Goal: Task Accomplishment & Management: Use online tool/utility

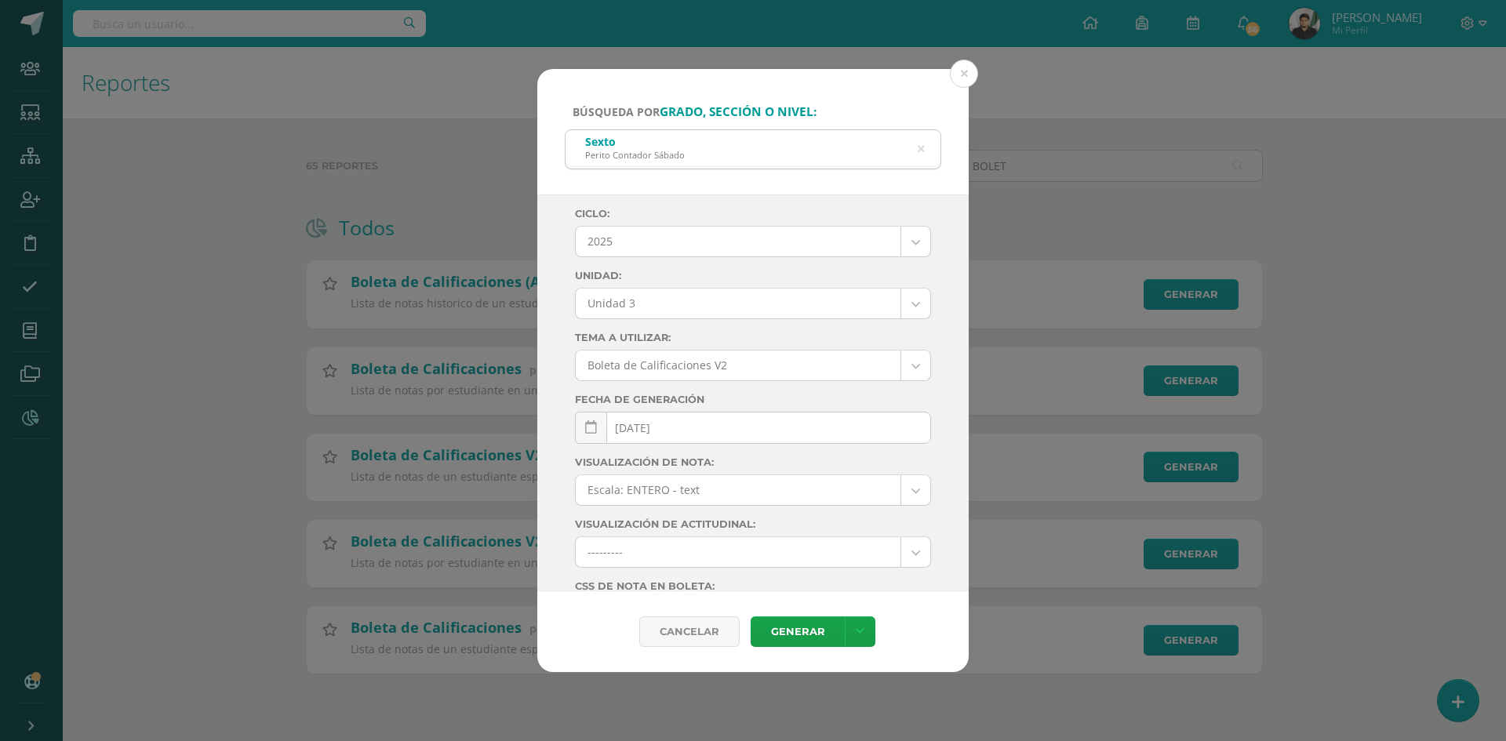
select select "Unidad 3"
drag, startPoint x: 963, startPoint y: 79, endPoint x: 423, endPoint y: 63, distance: 540.6
click at [962, 78] on button at bounding box center [964, 74] width 28 height 28
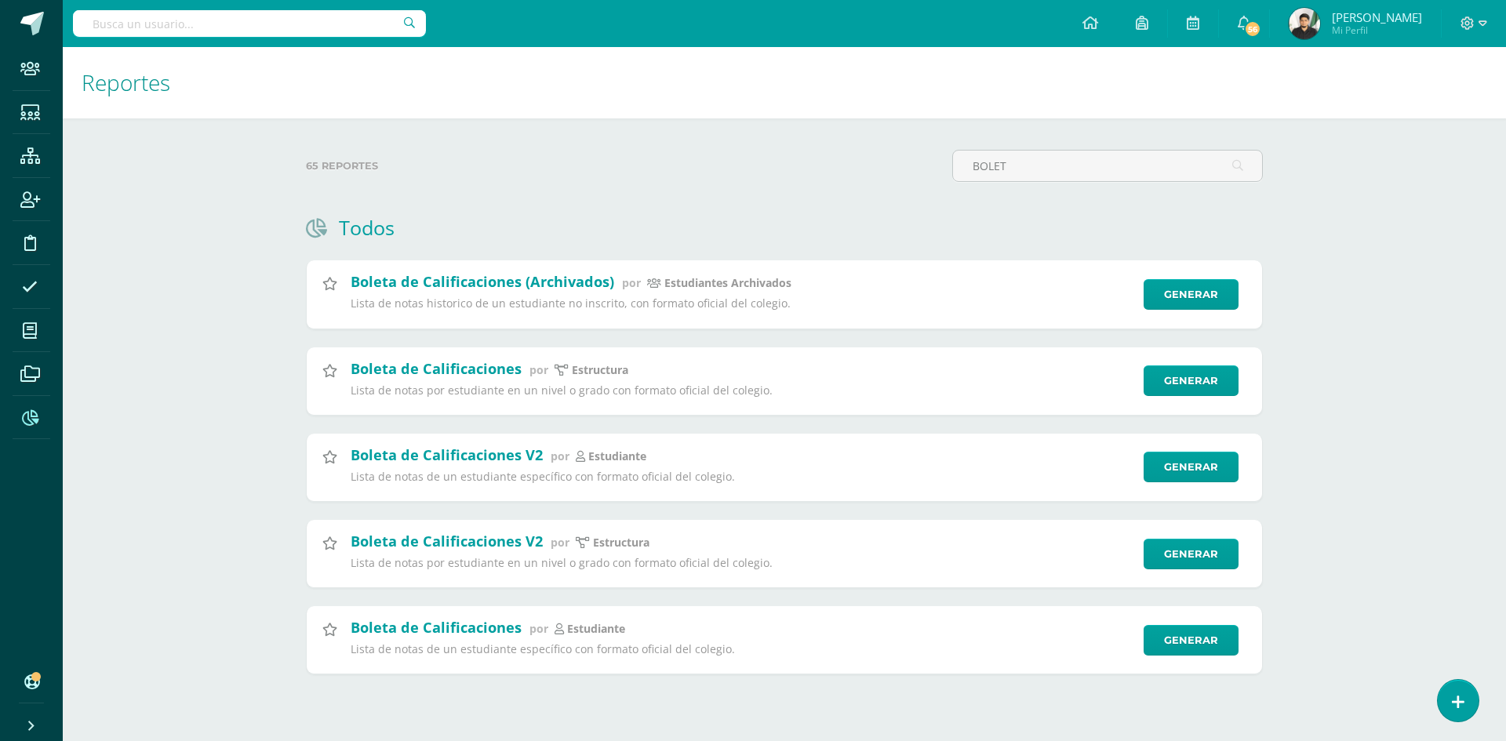
click at [188, 23] on input "text" at bounding box center [249, 23] width 353 height 27
click at [197, 18] on input "text" at bounding box center [249, 23] width 353 height 27
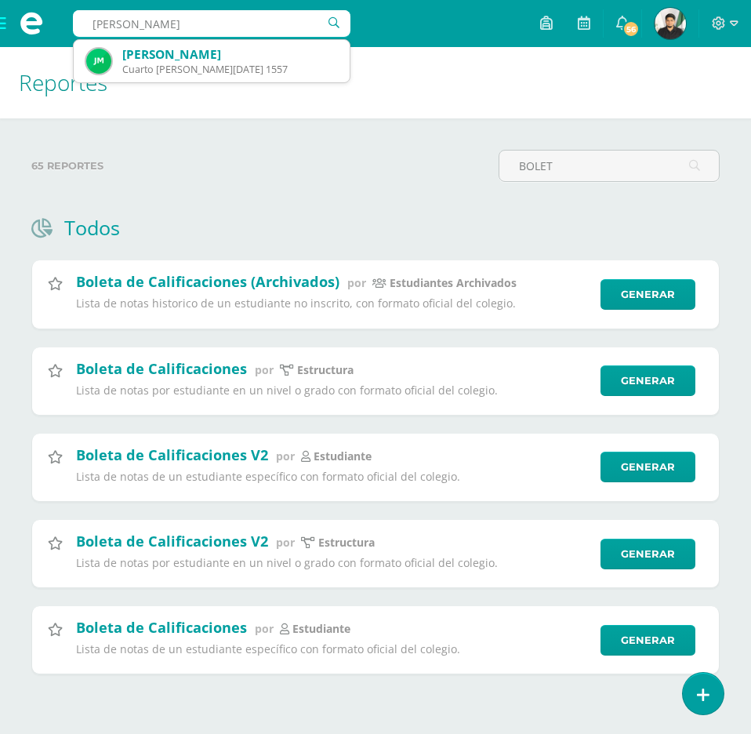
drag, startPoint x: 219, startPoint y: 17, endPoint x: 76, endPoint y: 29, distance: 143.2
click at [76, 29] on input "CHÀVEZ MEDA" at bounding box center [212, 23] width 278 height 27
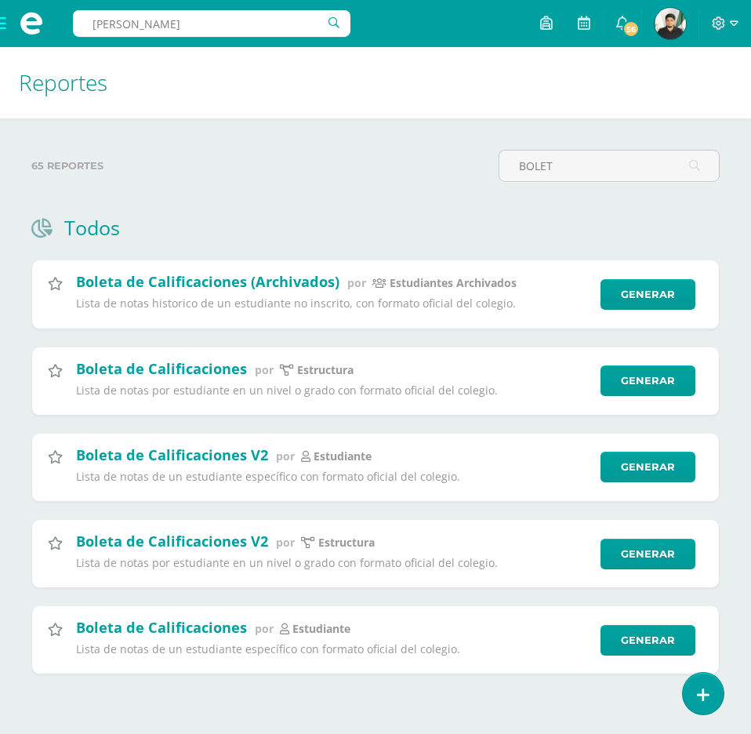
click at [388, 188] on div "65 reportes" at bounding box center [258, 172] width 467 height 45
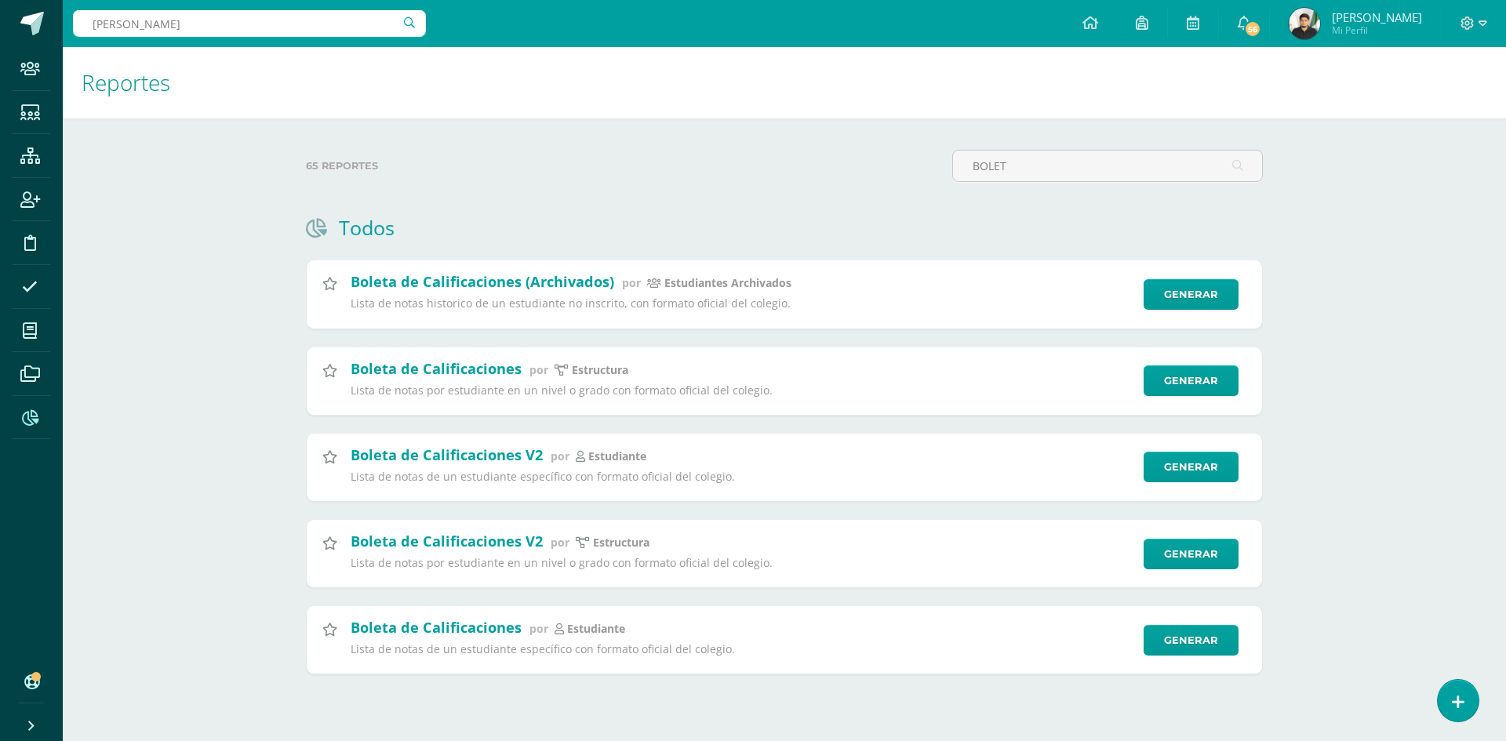
drag, startPoint x: 297, startPoint y: 33, endPoint x: 82, endPoint y: 45, distance: 215.2
click at [82, 45] on div "JOSUE DANIEL CHÀVEZ MEDA JOSUE DANIEL CHÀVEZ" at bounding box center [249, 23] width 353 height 47
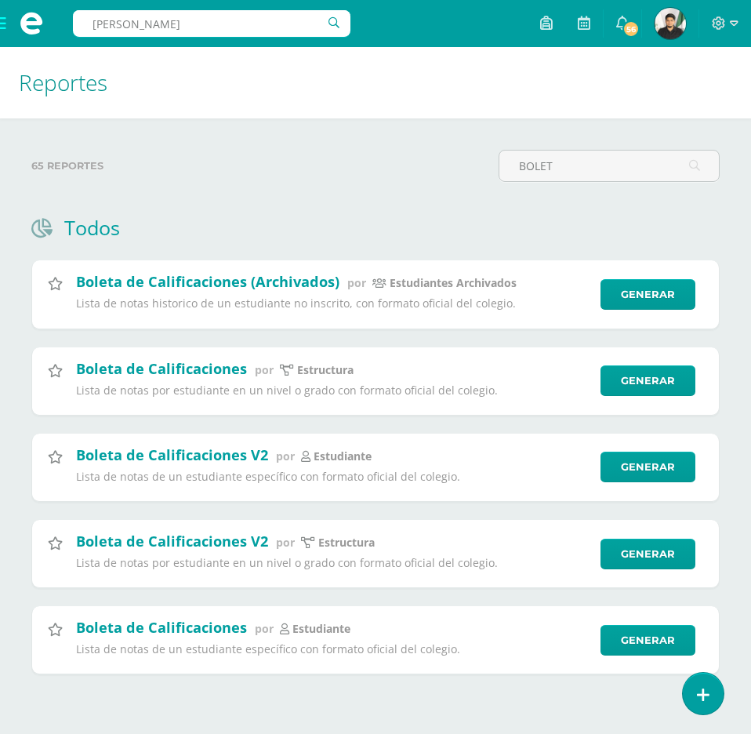
drag, startPoint x: 249, startPoint y: 30, endPoint x: 35, endPoint y: 40, distance: 214.4
click at [35, 0] on div "CHÀVEZ MEDA CHÀVEZ MEDA Configuración Cerrar sesión Juan Ramon Mi Perfil 56 56 …" at bounding box center [375, 0] width 751 height 0
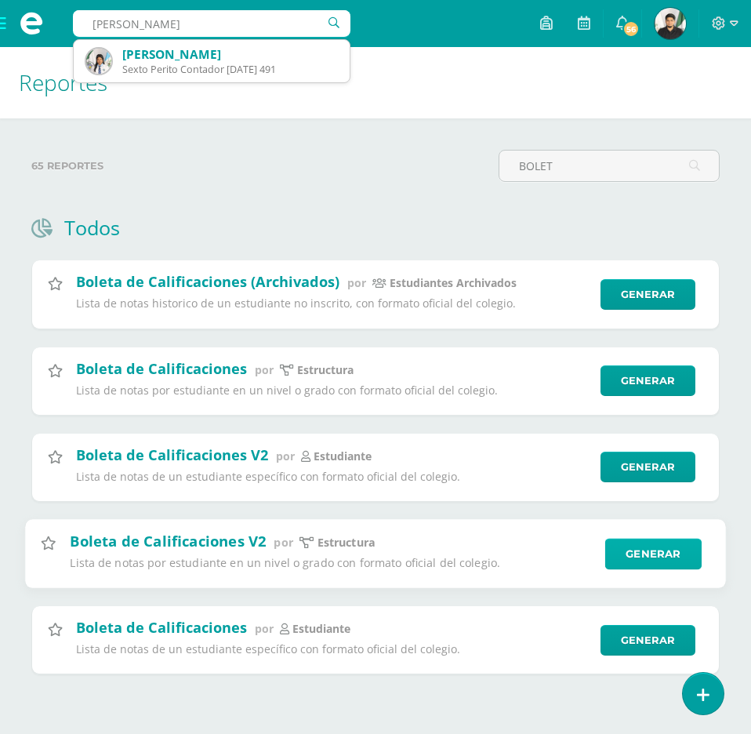
type input "KIMBERLY YASMÌN"
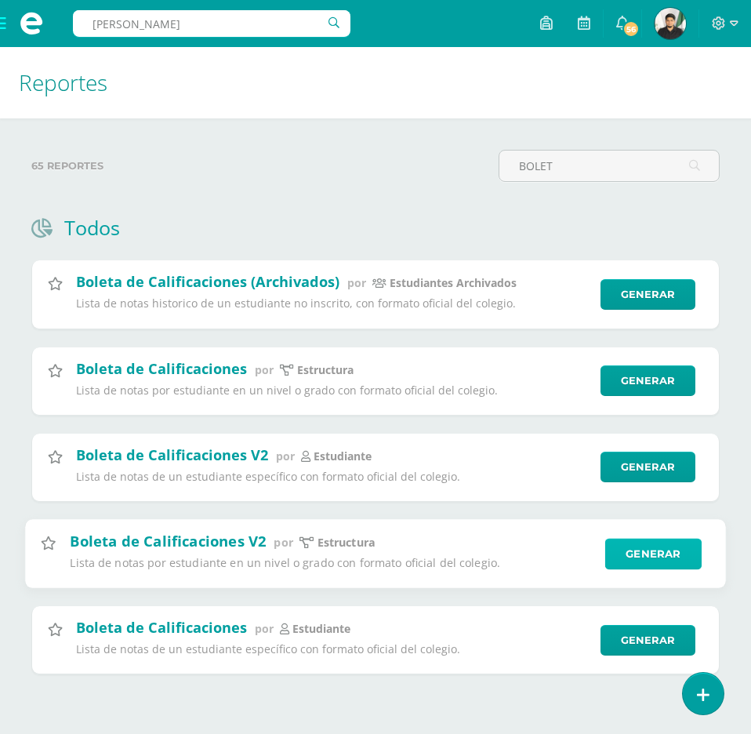
click at [665, 556] on link "Generar" at bounding box center [653, 553] width 96 height 31
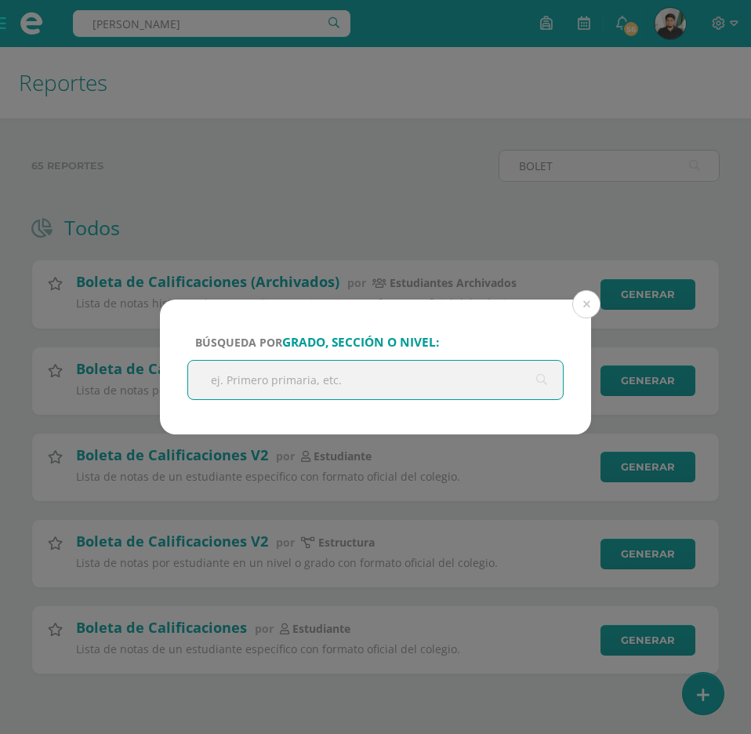
click at [344, 373] on input "text" at bounding box center [375, 380] width 375 height 38
type input "PERITO"
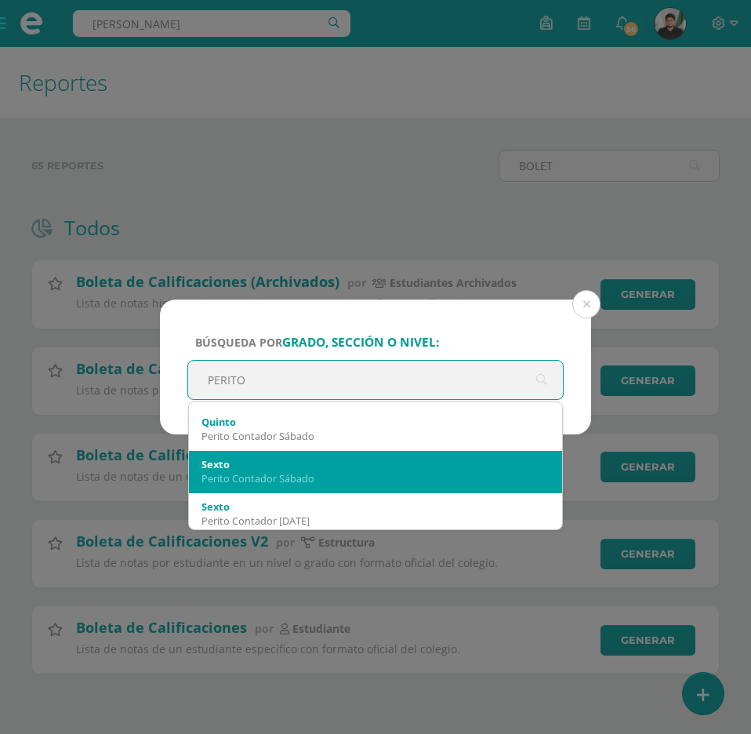
scroll to position [157, 0]
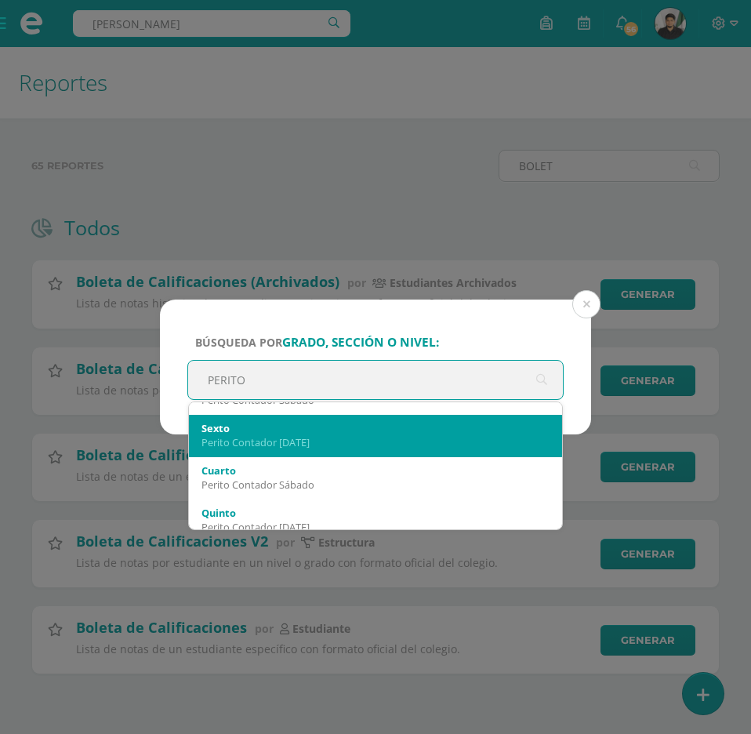
click at [329, 442] on div "Perito Contador [DATE]" at bounding box center [376, 442] width 348 height 14
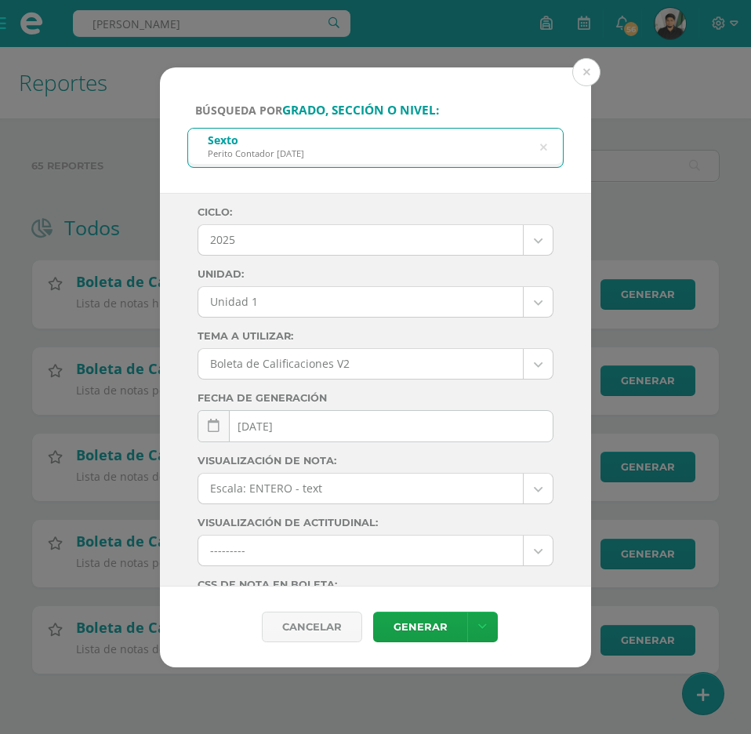
click at [526, 304] on body "Búsqueda por grado, sección o nivel: Sexto Perito Contador Domingo PERITO Ciclo…" at bounding box center [375, 362] width 751 height 724
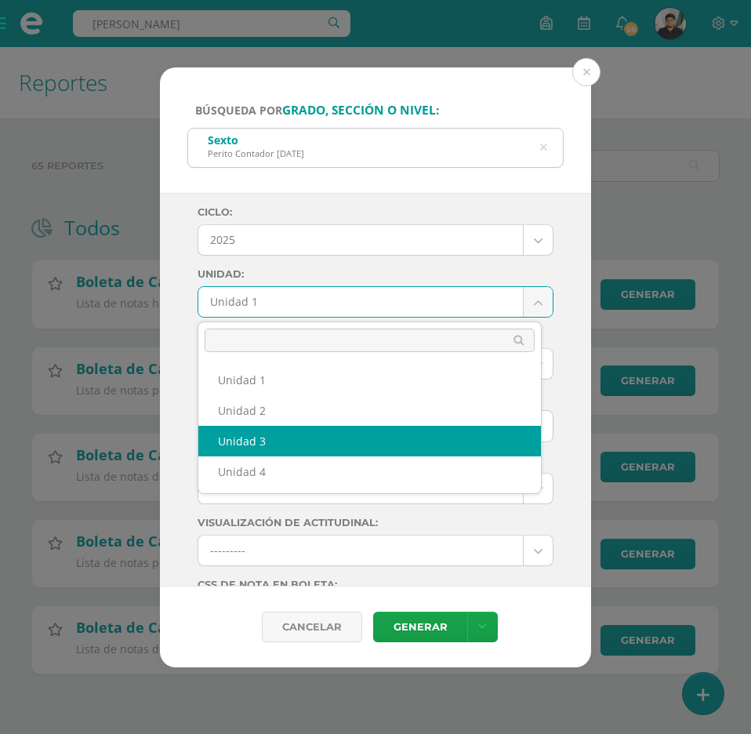
select select "Unidad 3"
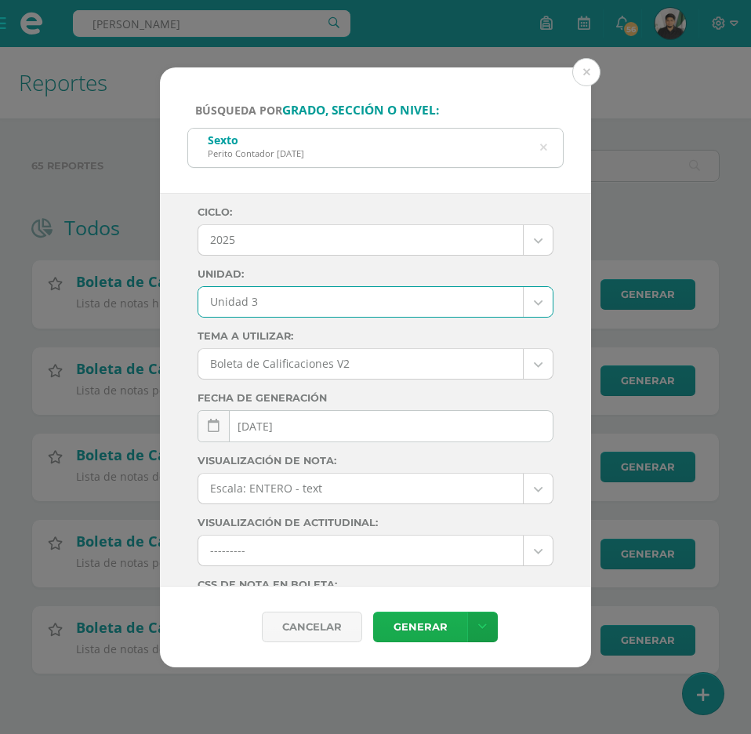
click at [413, 621] on link "Generar" at bounding box center [420, 627] width 94 height 31
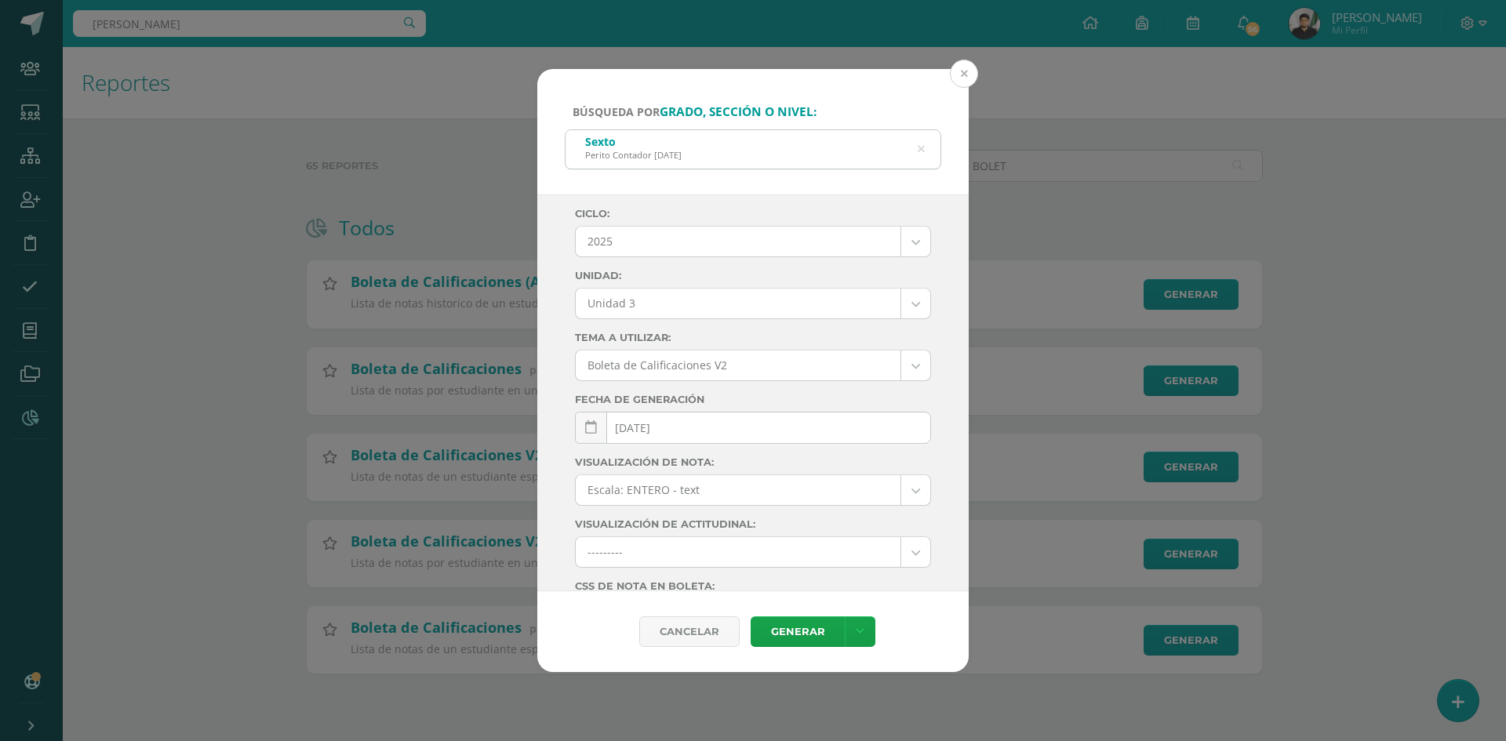
click at [954, 74] on button at bounding box center [964, 74] width 28 height 28
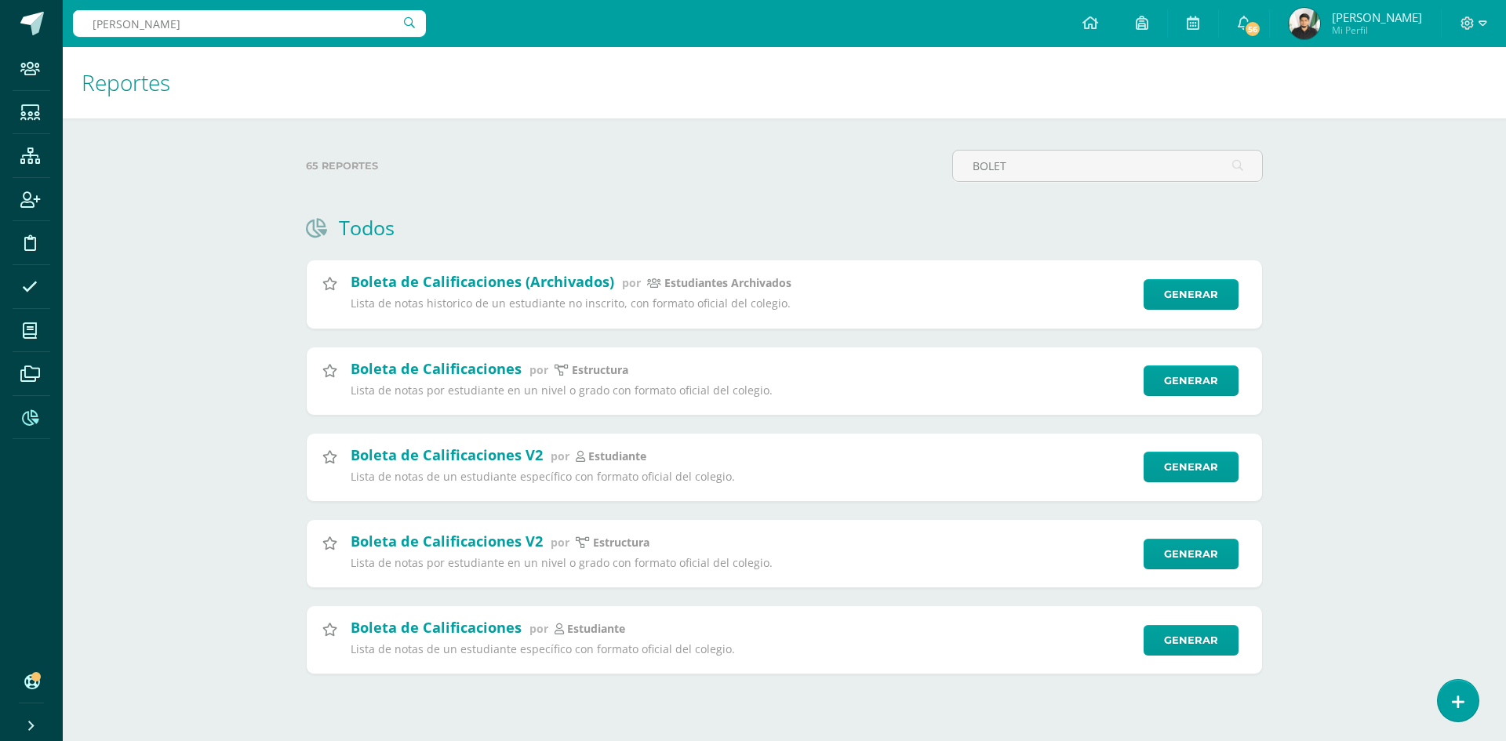
click at [152, 18] on input "KIMBERLY YASMÌN" at bounding box center [249, 23] width 353 height 27
drag, startPoint x: 279, startPoint y: 34, endPoint x: 0, endPoint y: 43, distance: 279.4
click at [0, 43] on body "Staff Estudiantes Estructura Inscripción Disciplina Asistencia Mis cursos Archi…" at bounding box center [753, 362] width 1506 height 724
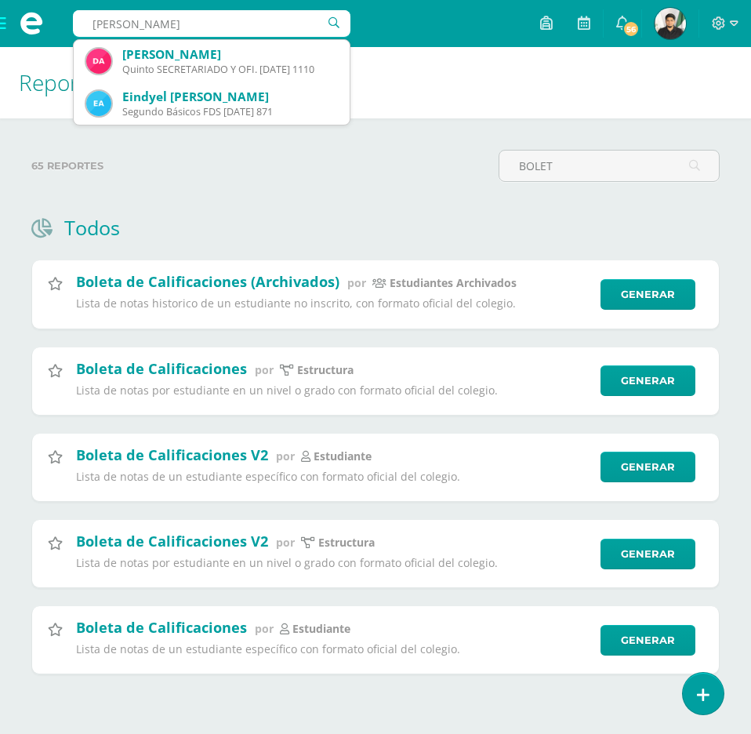
type input "ABREGO JIMÈNES"
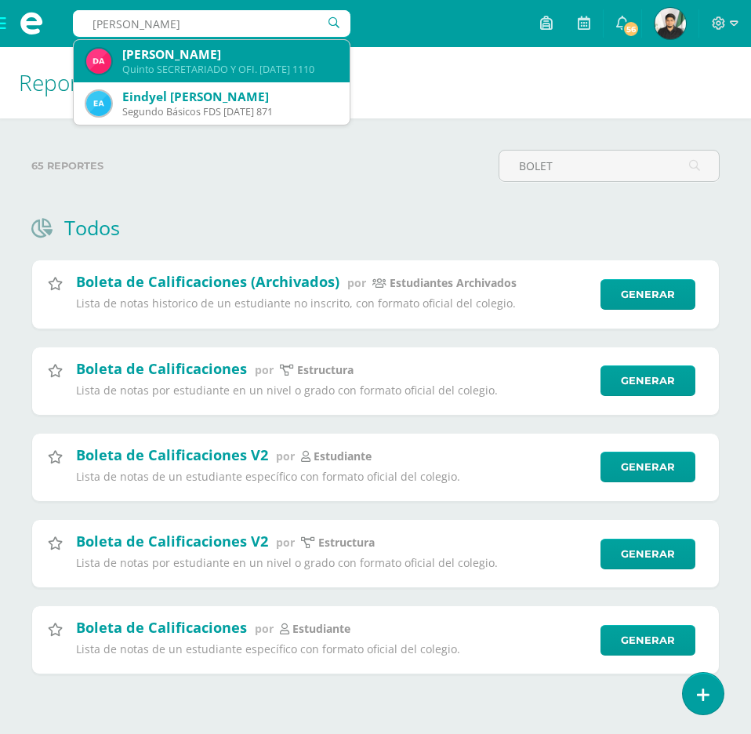
click at [260, 65] on div "Quinto SECRETARIADO Y OFI. DOMINGO 1110" at bounding box center [229, 69] width 215 height 13
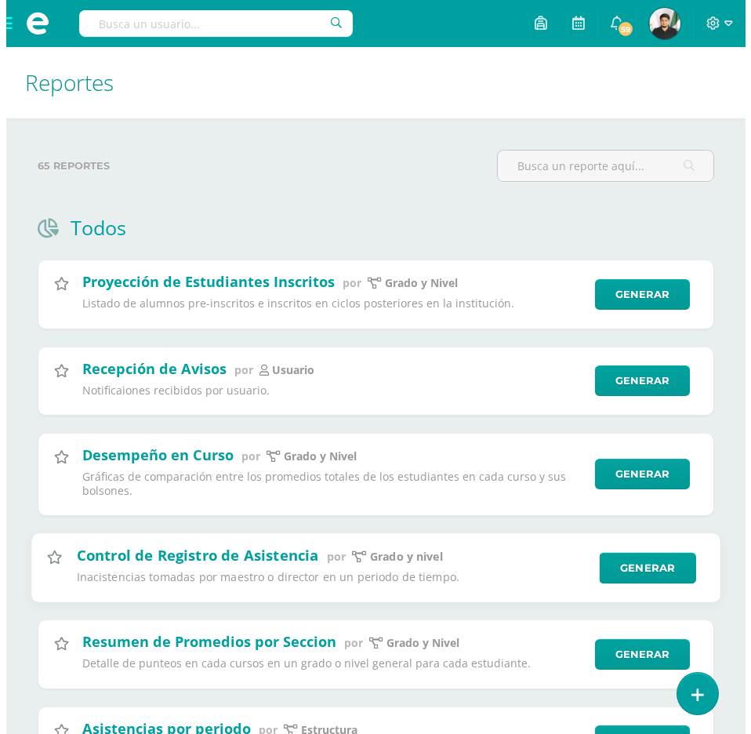
scroll to position [157, 0]
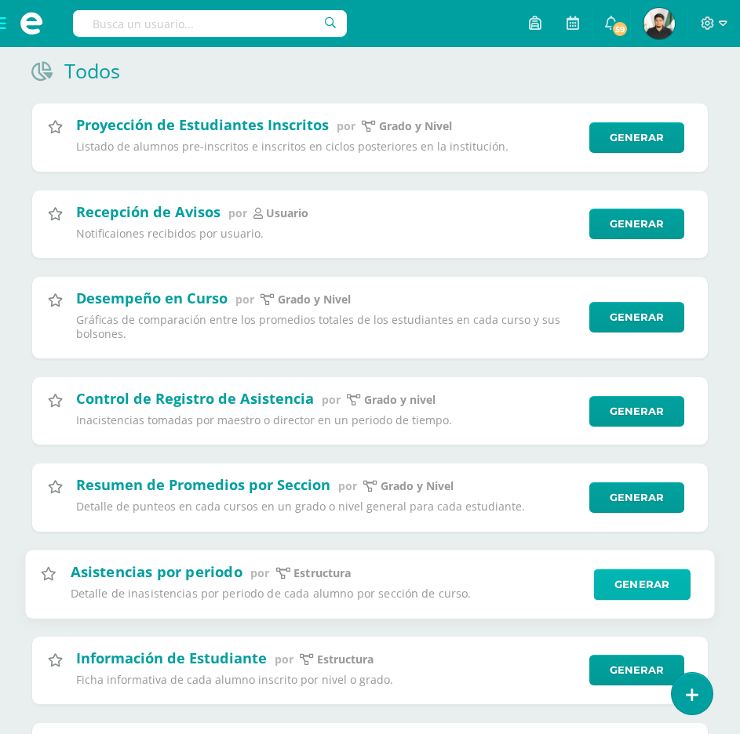
click at [627, 579] on link "Generar" at bounding box center [642, 584] width 96 height 31
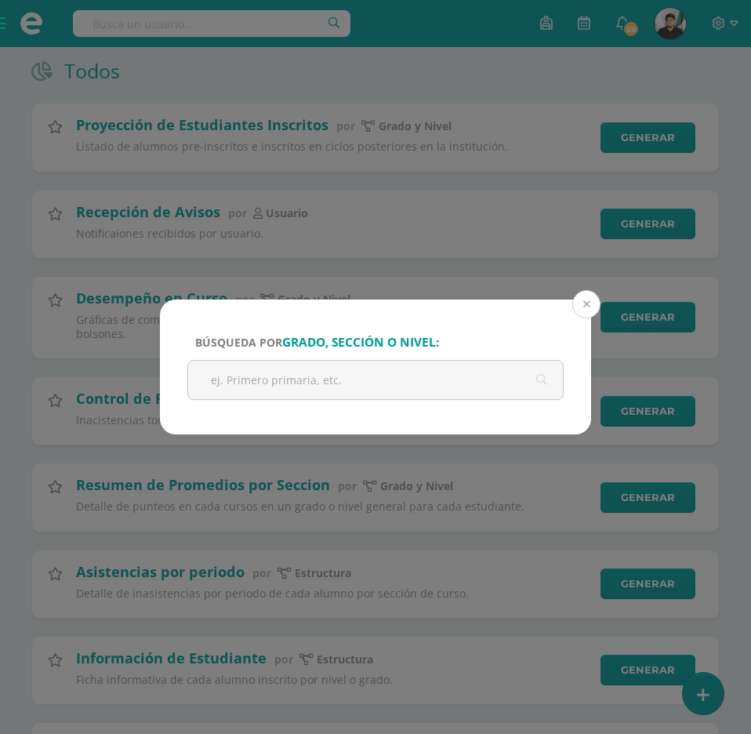
click at [588, 308] on button at bounding box center [587, 304] width 28 height 28
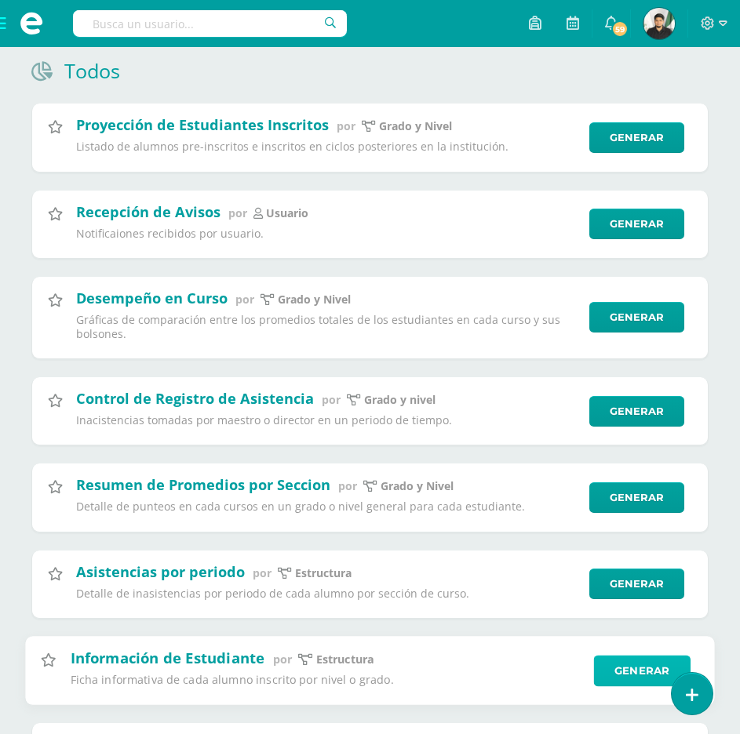
click at [638, 666] on link "Generar" at bounding box center [642, 670] width 96 height 31
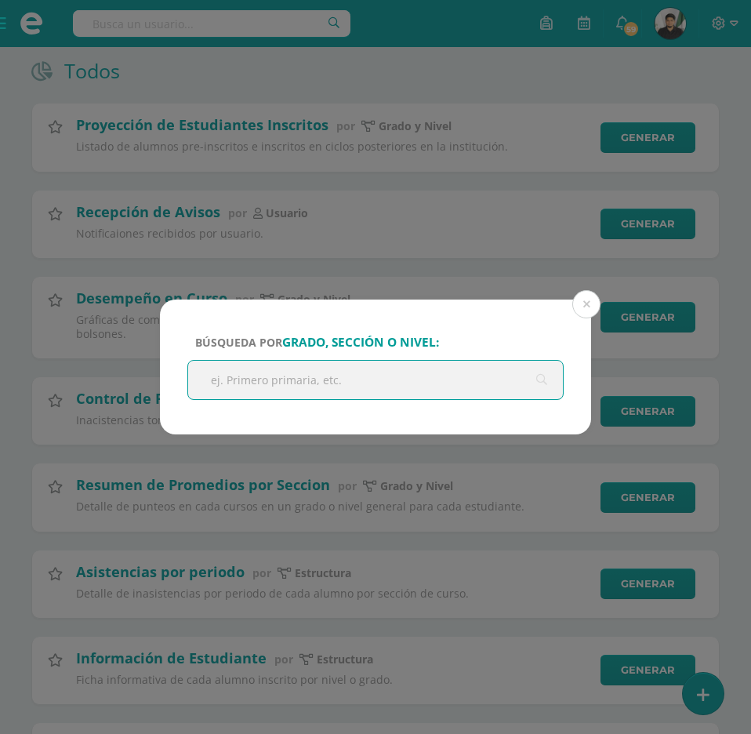
click at [401, 382] on input "text" at bounding box center [375, 380] width 375 height 38
type input "SECRETARIADO"
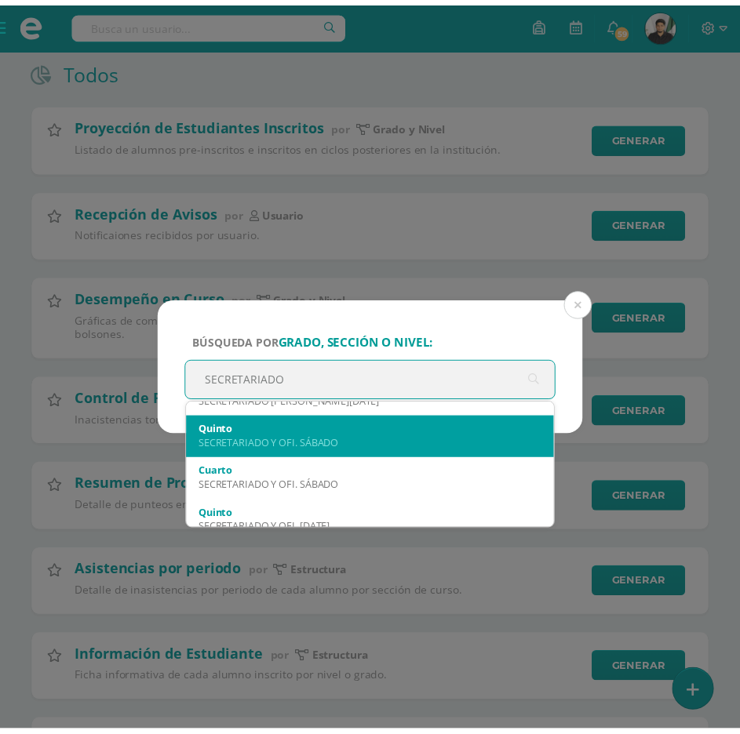
scroll to position [784, 0]
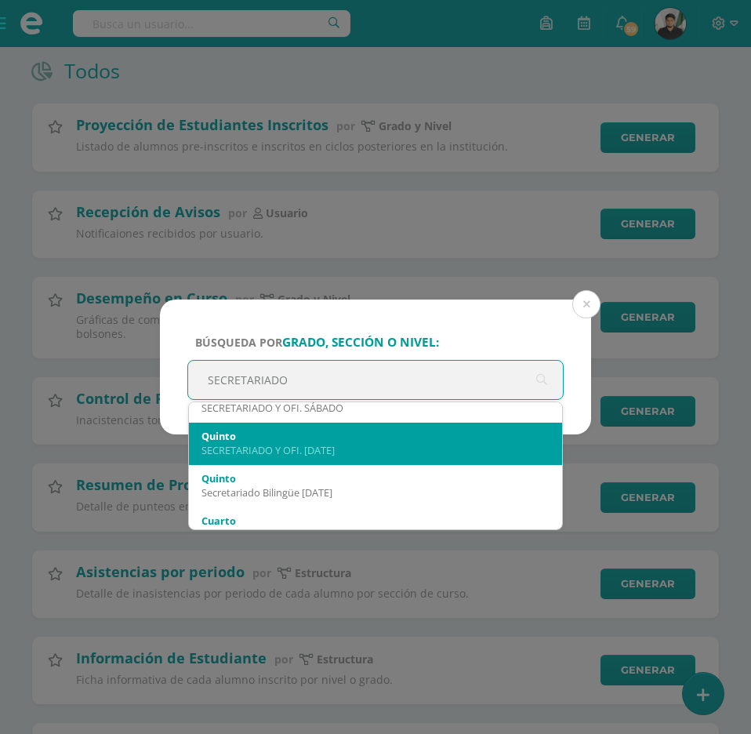
click at [296, 445] on div "SECRETARIADO Y OFI. [DATE]" at bounding box center [376, 450] width 348 height 14
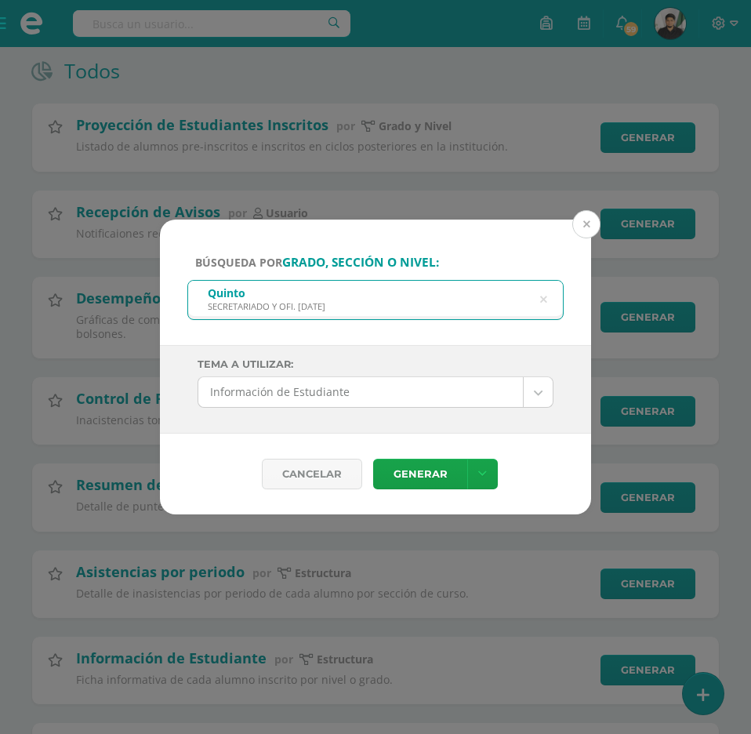
click at [582, 221] on button at bounding box center [587, 224] width 28 height 28
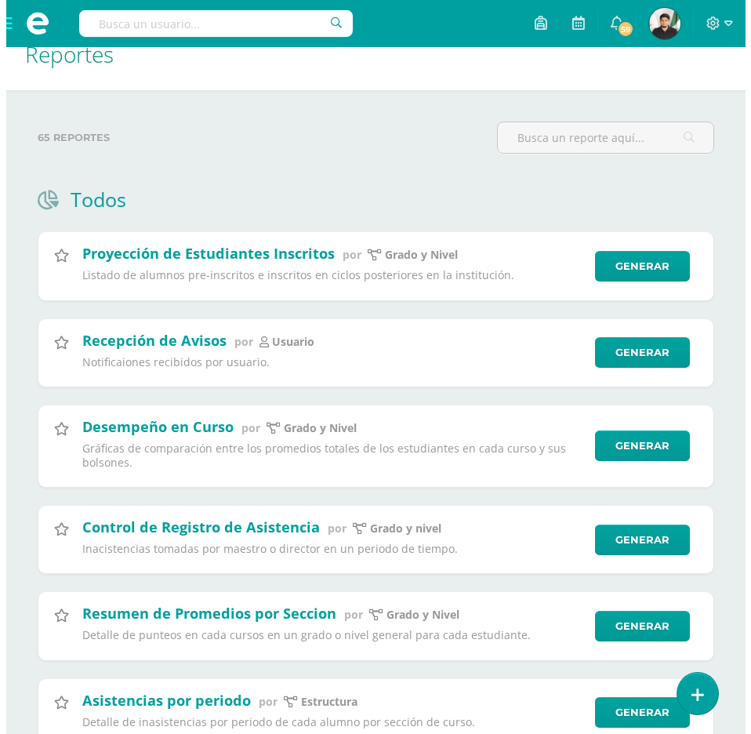
scroll to position [0, 0]
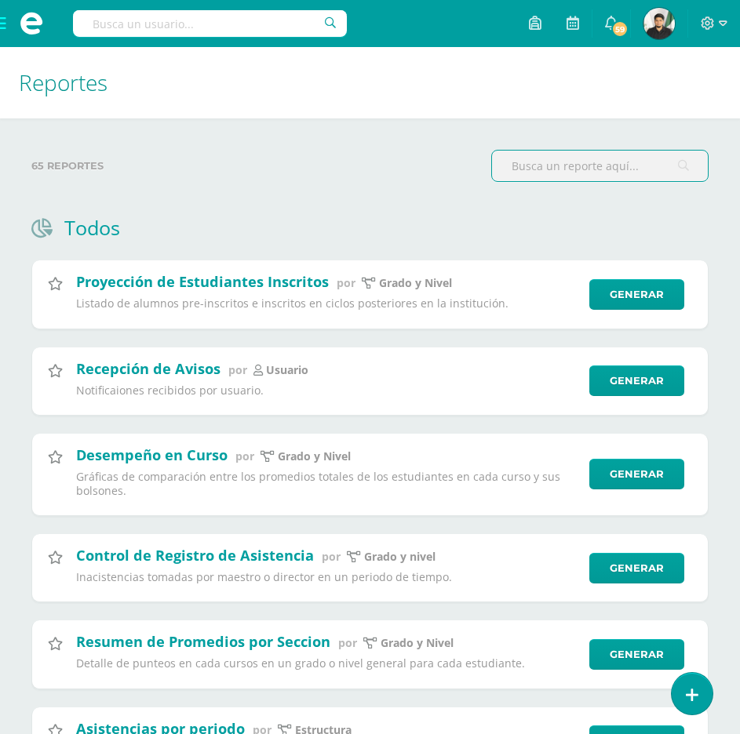
click at [558, 180] on input "text" at bounding box center [600, 166] width 216 height 31
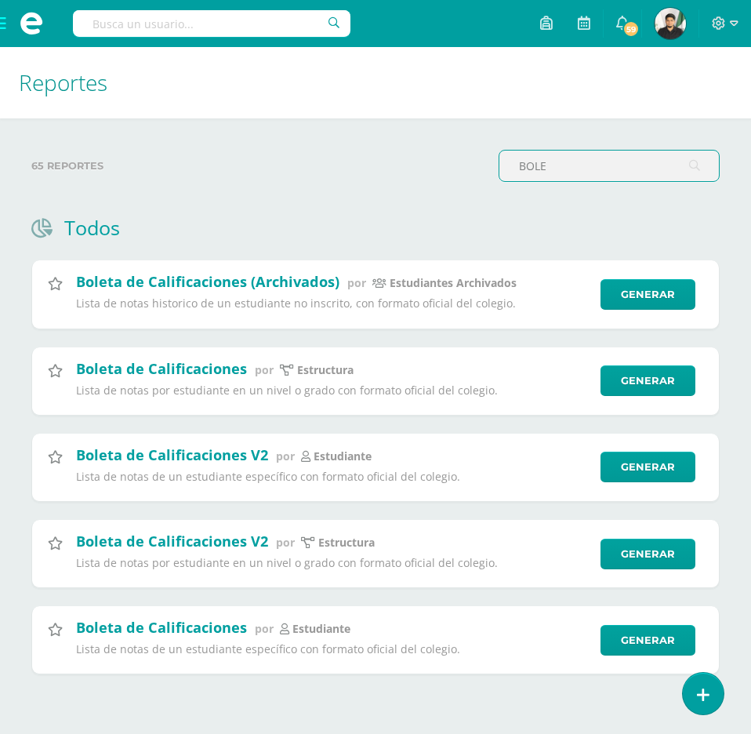
type input "BOLET"
click at [644, 559] on link "Generar" at bounding box center [653, 553] width 96 height 31
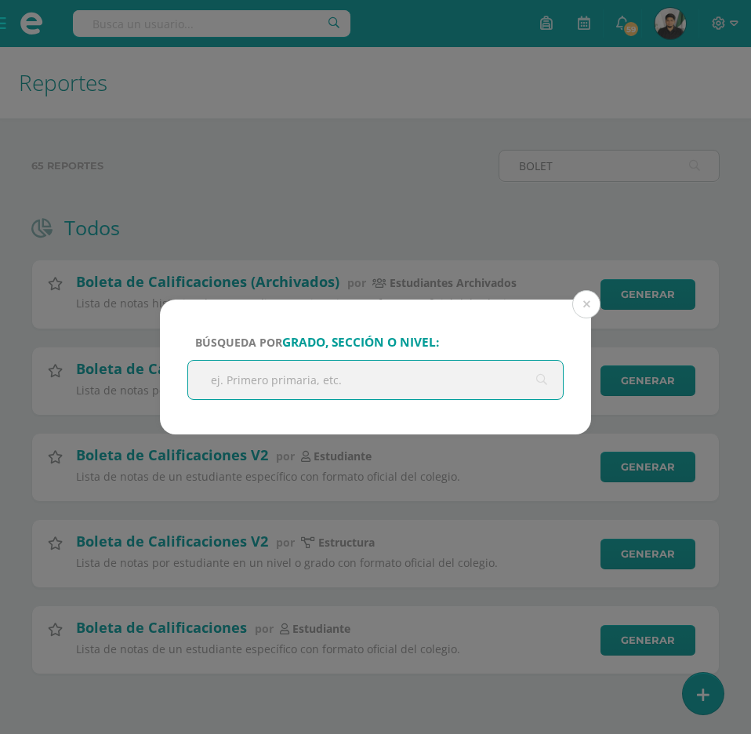
click at [340, 382] on input "text" at bounding box center [375, 380] width 375 height 38
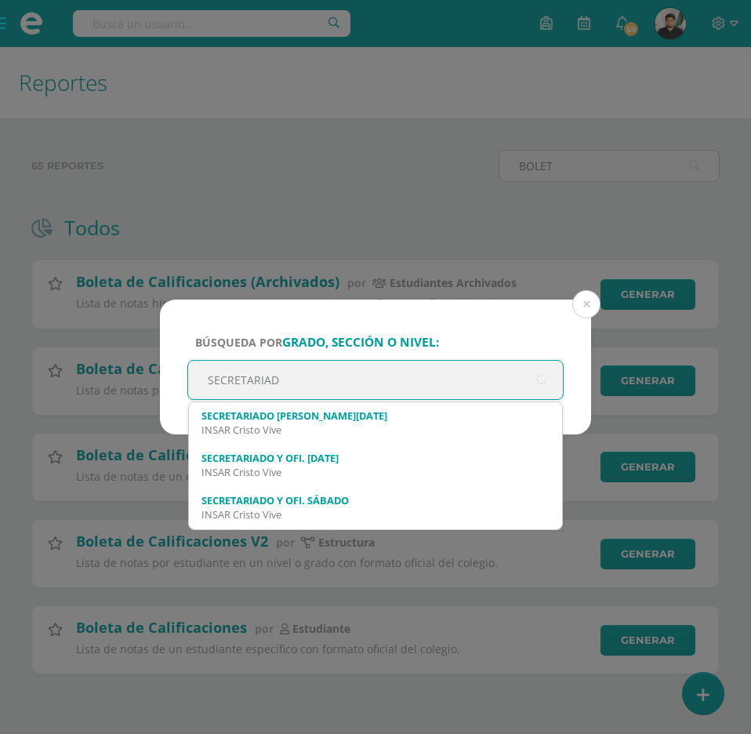
type input "SECRETARIADO"
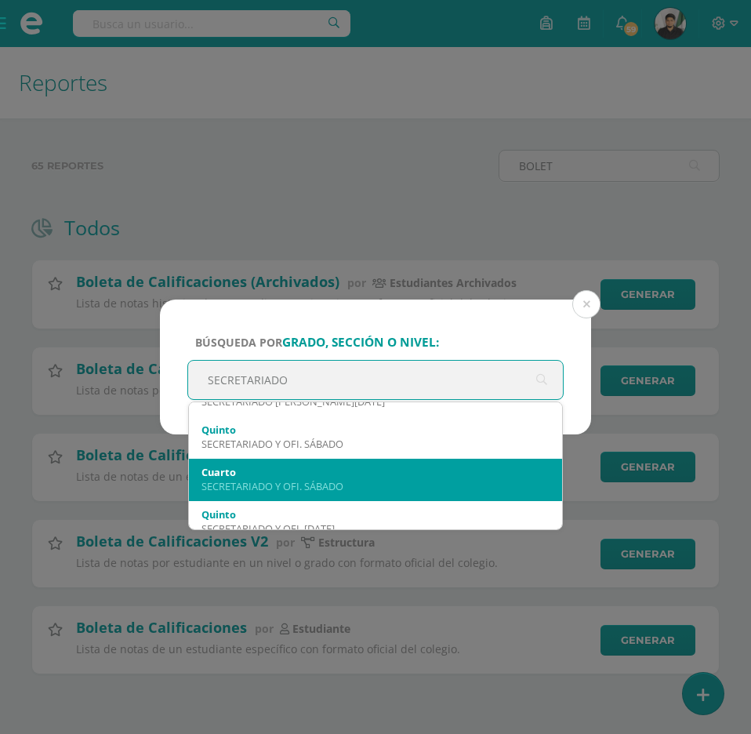
scroll to position [784, 0]
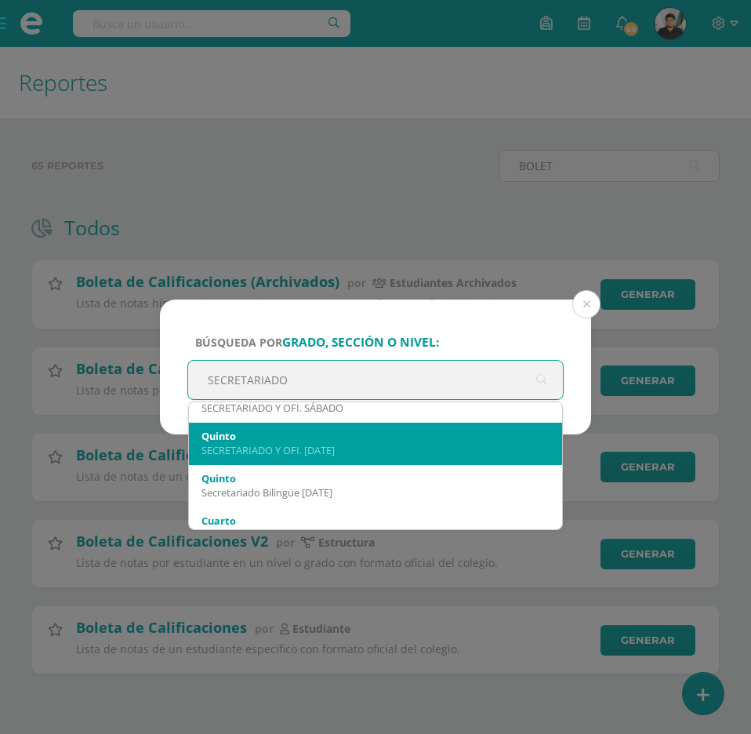
click at [337, 454] on div "SECRETARIADO Y OFI. [DATE]" at bounding box center [376, 450] width 348 height 14
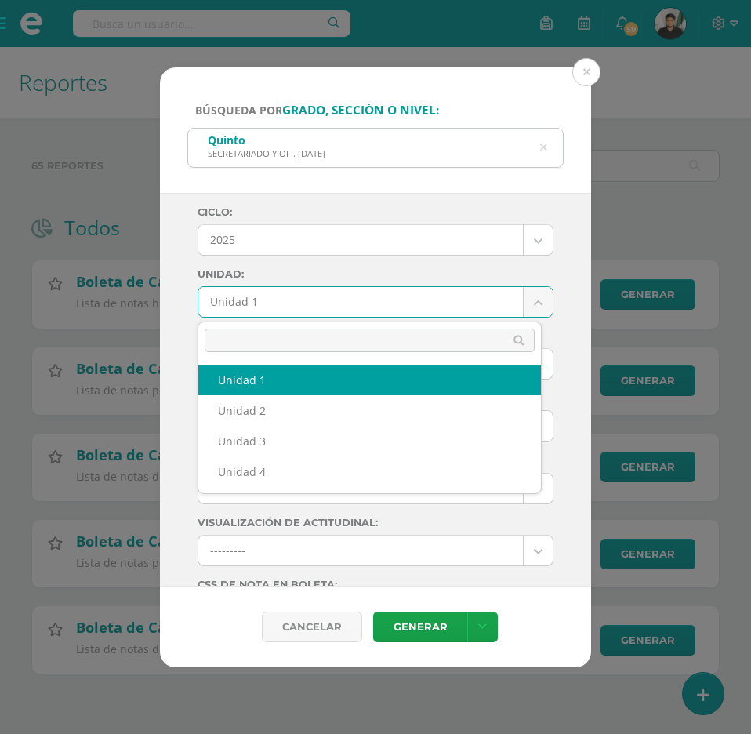
click at [521, 298] on body "Búsqueda por grado, sección o nivel: Quinto SECRETARIADO Y OFI. [DATE][PERSON_N…" at bounding box center [375, 362] width 751 height 724
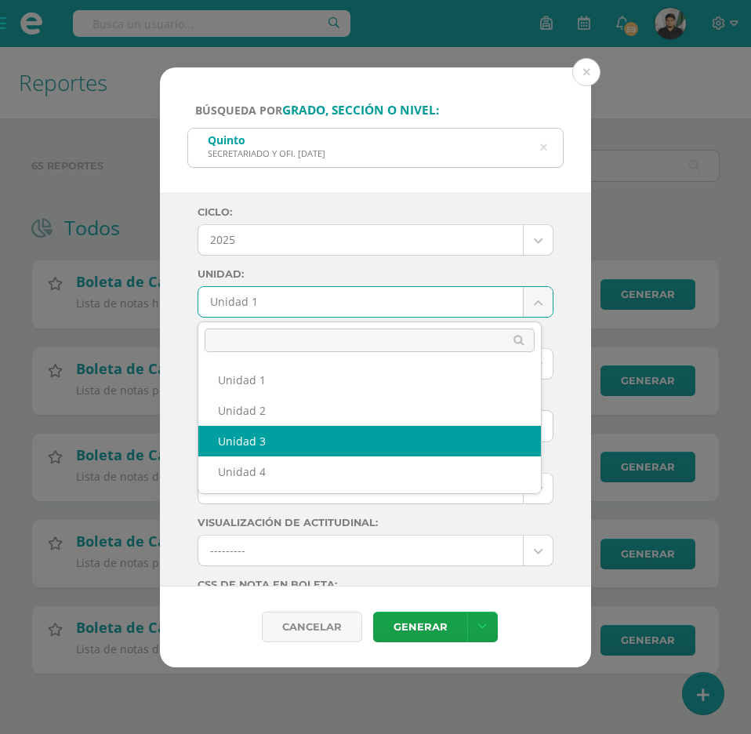
select select "Unidad 3"
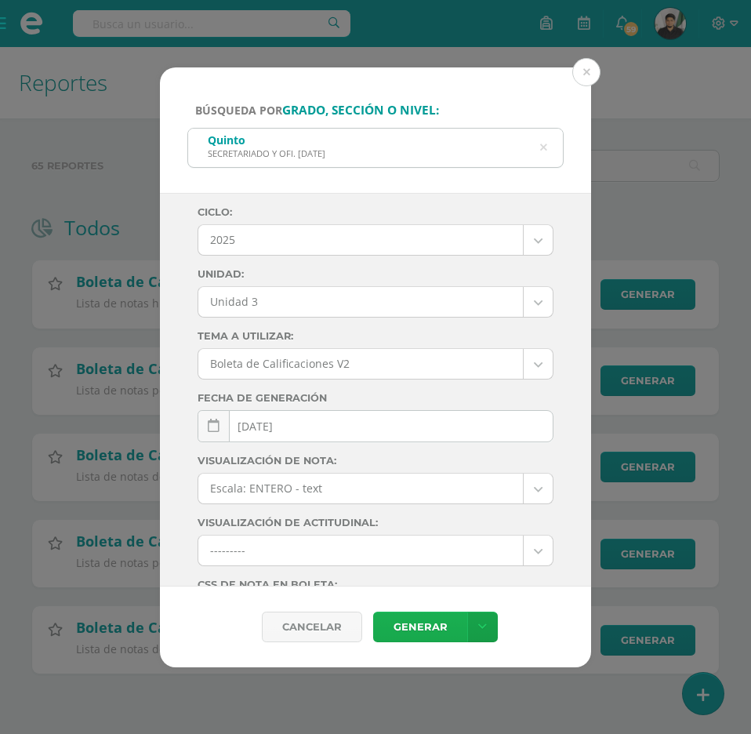
click at [424, 613] on link "Generar" at bounding box center [420, 627] width 94 height 31
